Goal: Book appointment/travel/reservation

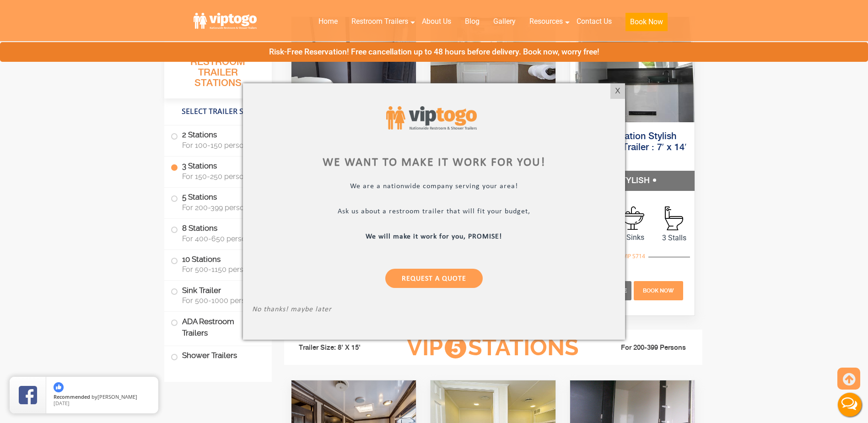
scroll to position [1190, 0]
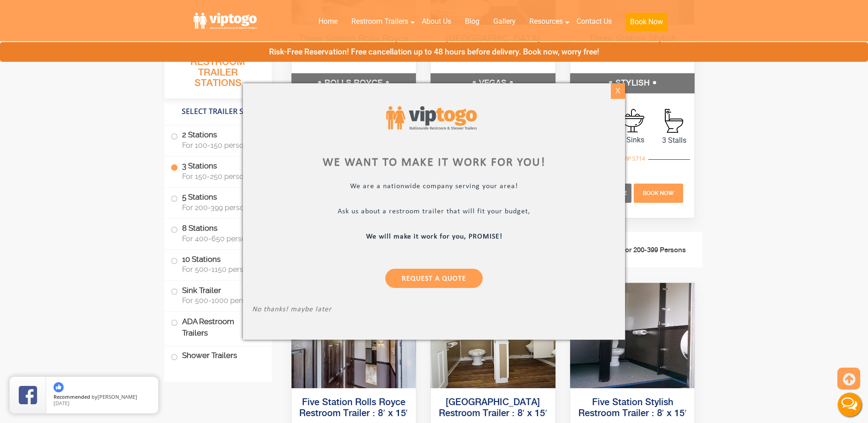
click at [613, 93] on div "X" at bounding box center [618, 91] width 14 height 16
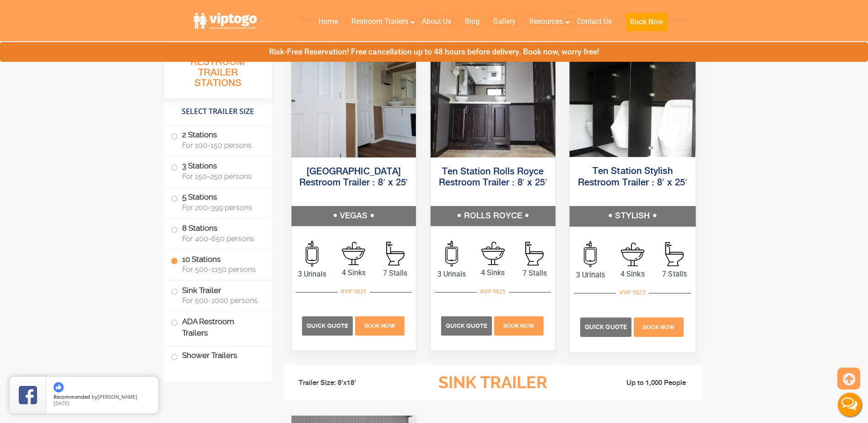
scroll to position [2151, 0]
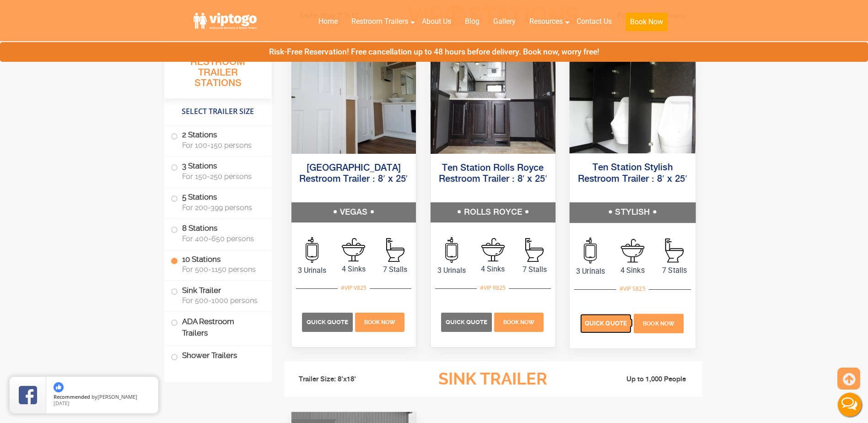
click at [601, 324] on span "Quick Quote" at bounding box center [606, 322] width 42 height 7
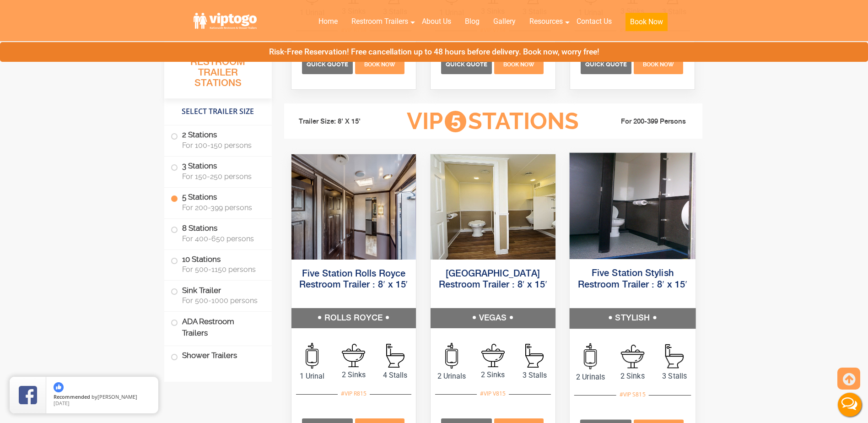
scroll to position [1373, 0]
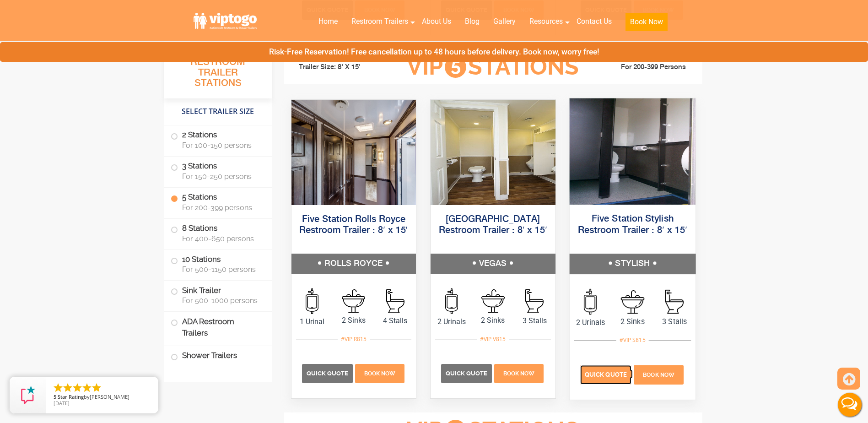
click at [603, 371] on span "Quick Quote" at bounding box center [606, 374] width 42 height 7
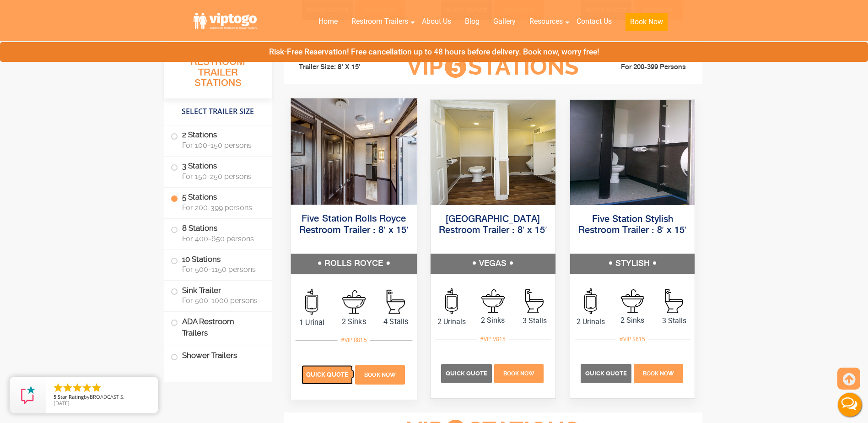
click at [318, 376] on span "Quick Quote" at bounding box center [327, 374] width 42 height 7
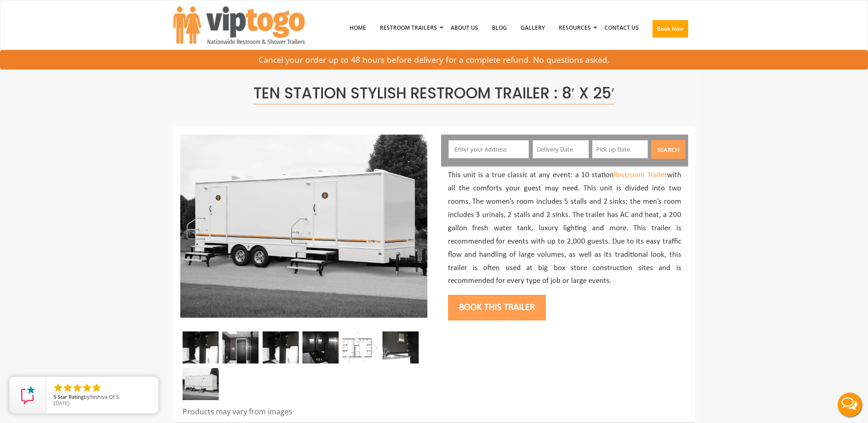
click at [476, 151] on input "text" at bounding box center [488, 149] width 81 height 18
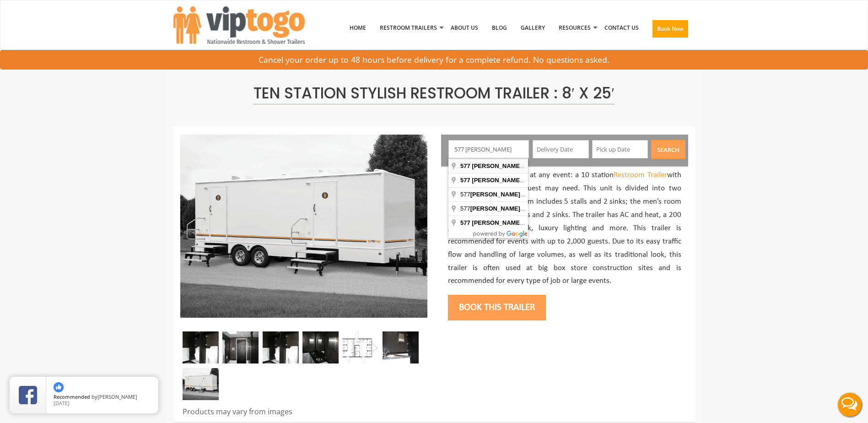
type input "577 James Street, Lakewood, NJ, USA"
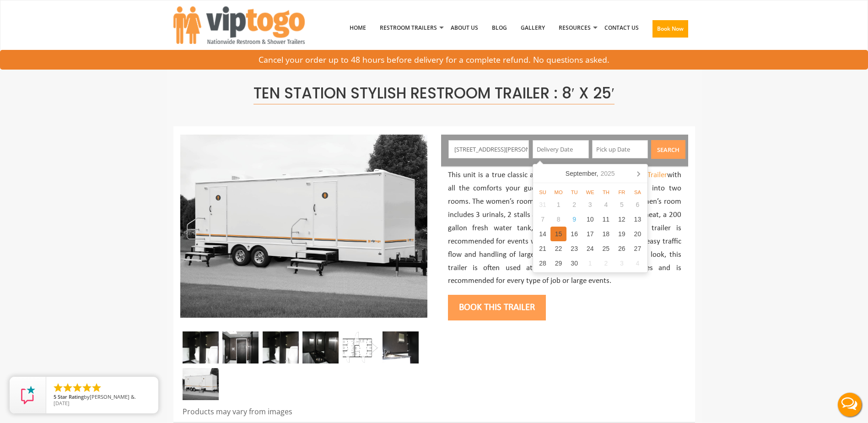
click at [558, 233] on div "15" at bounding box center [558, 233] width 16 height 15
type input "09/15/2025"
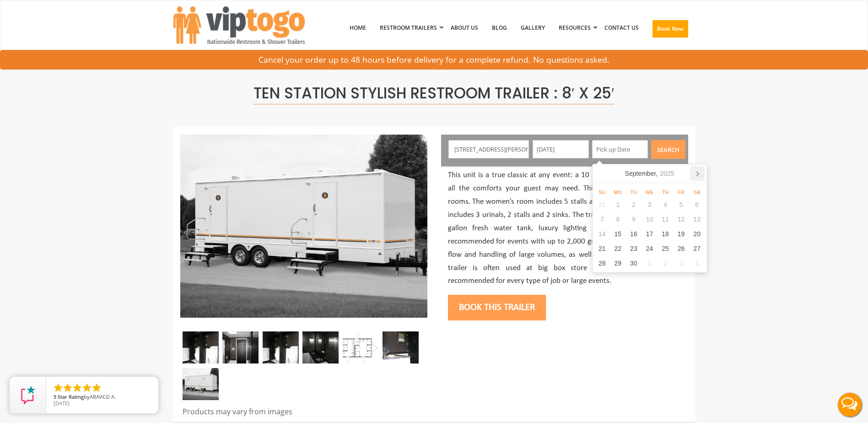
click at [699, 173] on icon at bounding box center [697, 173] width 15 height 15
click at [618, 233] on div "13" at bounding box center [618, 233] width 16 height 15
type input "10/13/2025"
click at [670, 148] on button "Search" at bounding box center [668, 149] width 34 height 19
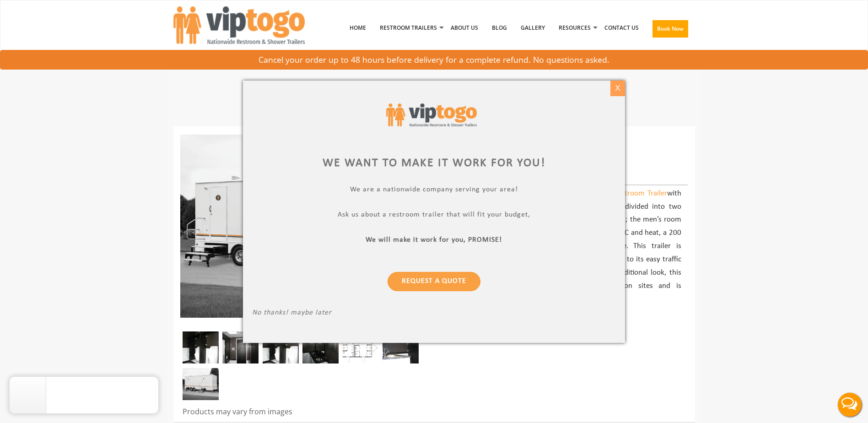
click at [620, 85] on div "X" at bounding box center [618, 89] width 14 height 16
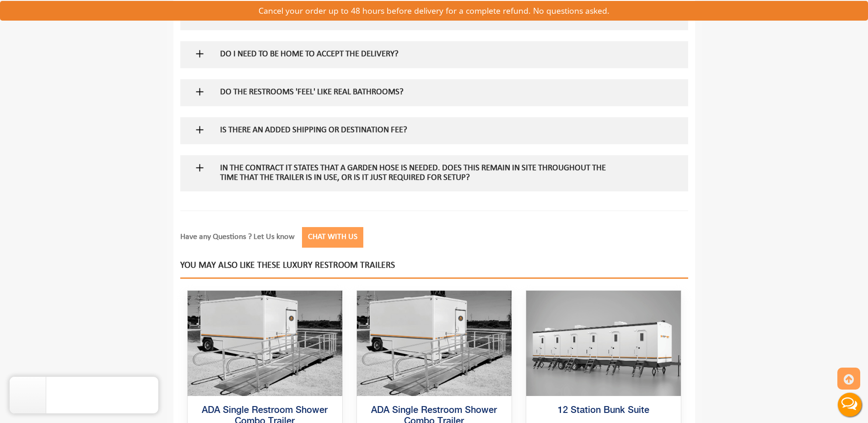
scroll to position [1098, 0]
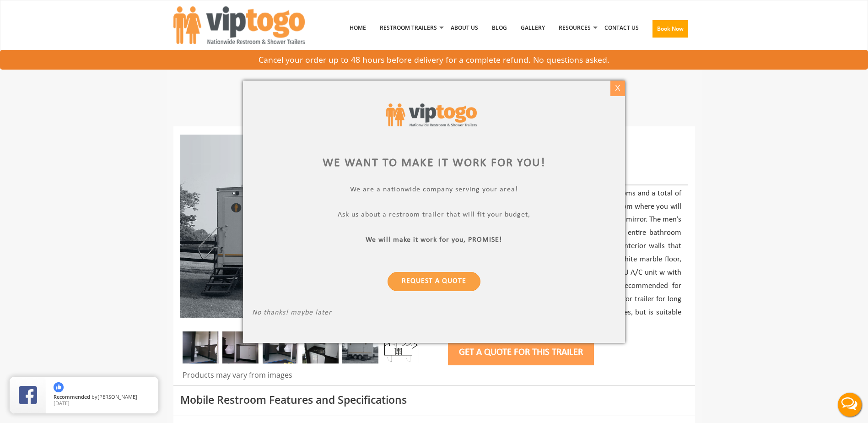
click at [617, 88] on div "X" at bounding box center [618, 89] width 14 height 16
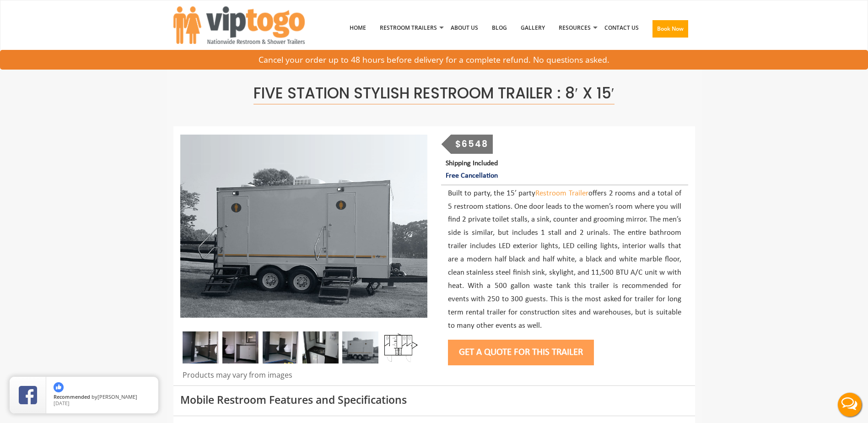
click at [394, 345] on img at bounding box center [401, 347] width 36 height 32
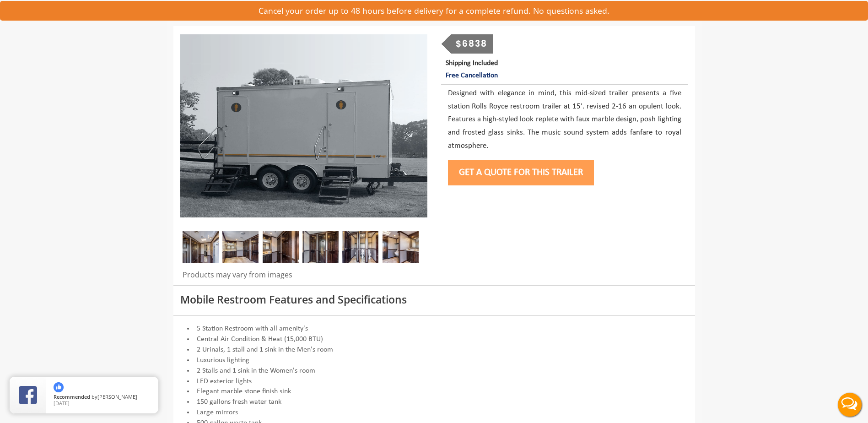
scroll to position [183, 0]
